Goal: Transaction & Acquisition: Purchase product/service

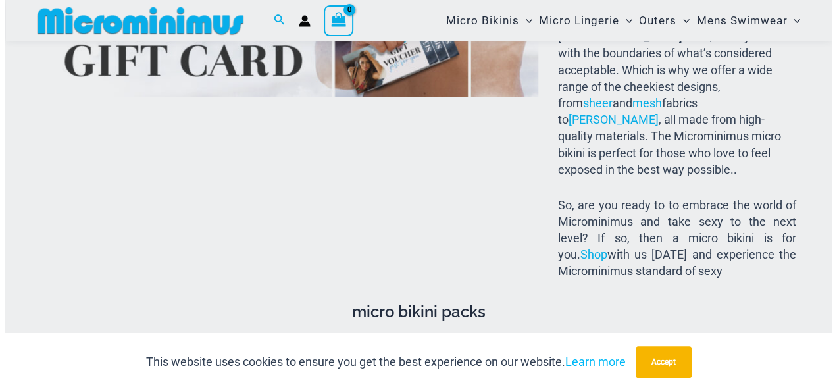
scroll to position [2034, 0]
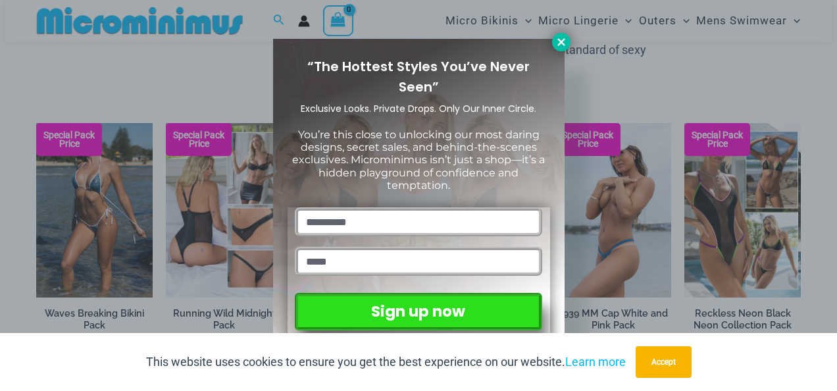
click at [563, 42] on icon at bounding box center [561, 42] width 12 height 12
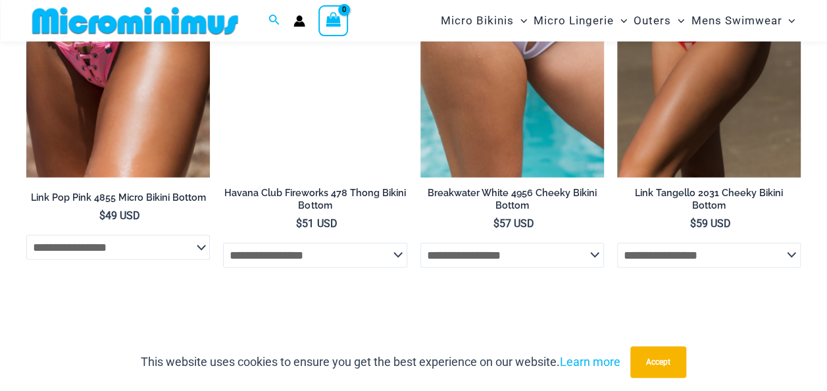
scroll to position [4017, 0]
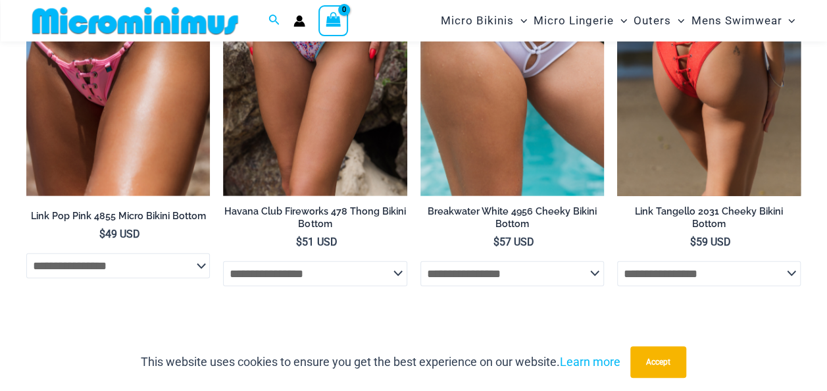
click at [733, 121] on img at bounding box center [709, 58] width 184 height 276
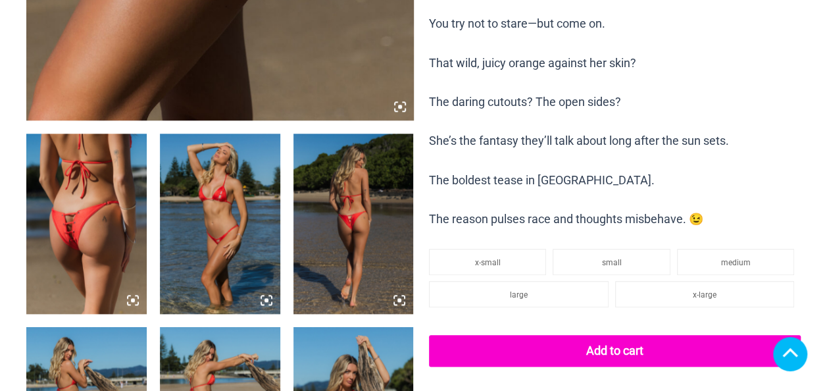
scroll to position [701, 0]
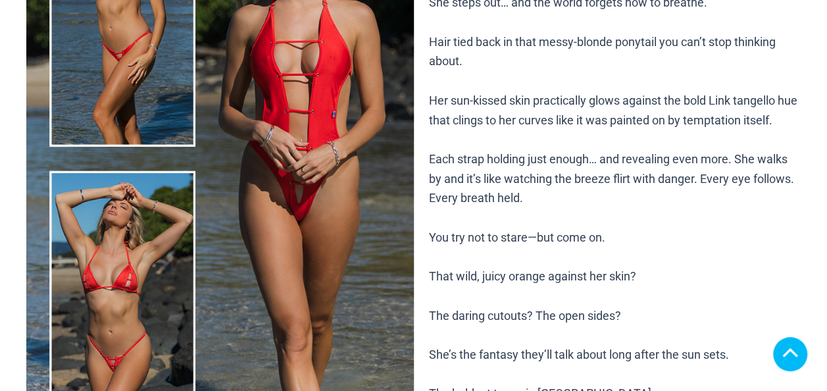
scroll to position [361, 0]
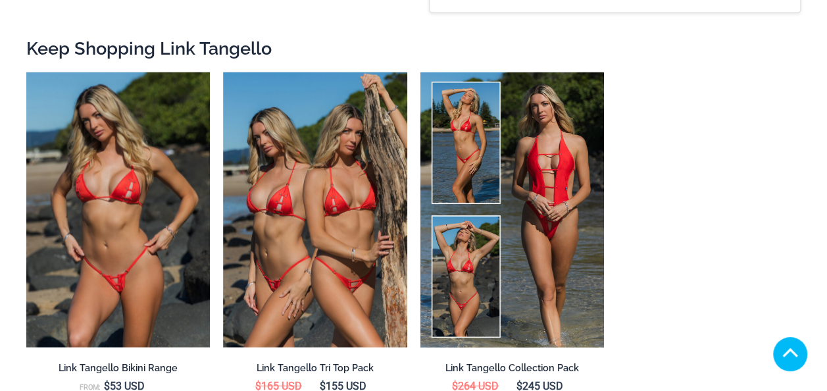
scroll to position [1503, 0]
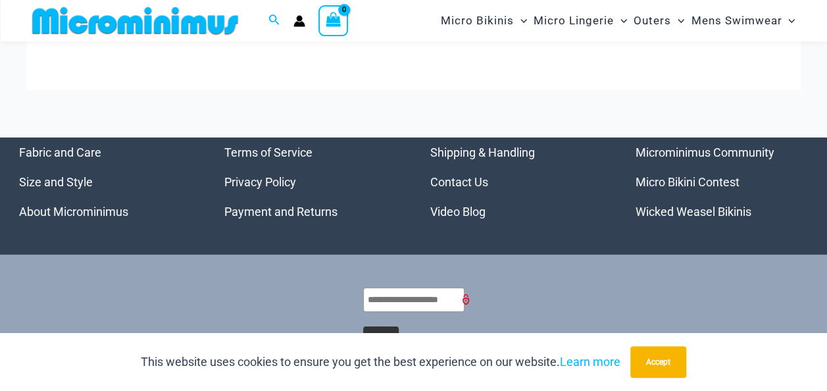
scroll to position [2085, 0]
